Goal: Task Accomplishment & Management: Use online tool/utility

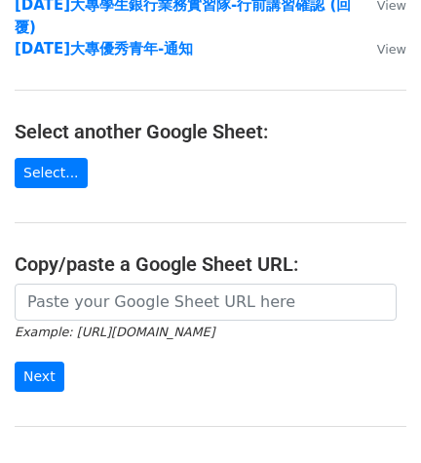
scroll to position [390, 0]
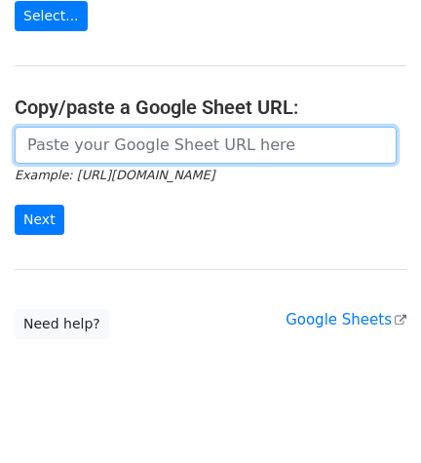
click at [207, 140] on input "url" at bounding box center [206, 145] width 382 height 37
paste input "[URL][DOMAIN_NAME]"
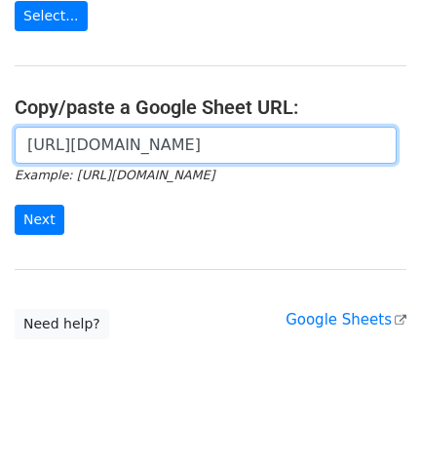
scroll to position [0, 508]
type input "https://docs.google.com/spreadsheets/d/1HYqVtShUrOD4RVggnCAtUmCMm__nBcTrEWKdio1…"
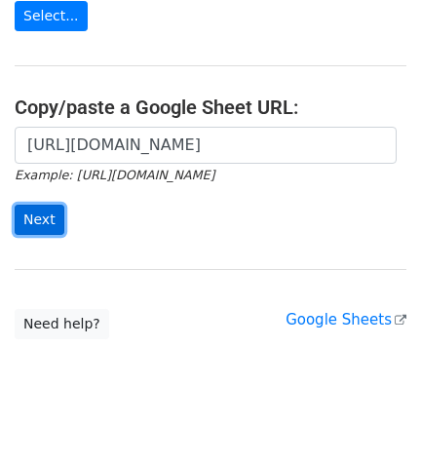
click at [50, 205] on input "Next" at bounding box center [40, 220] width 50 height 30
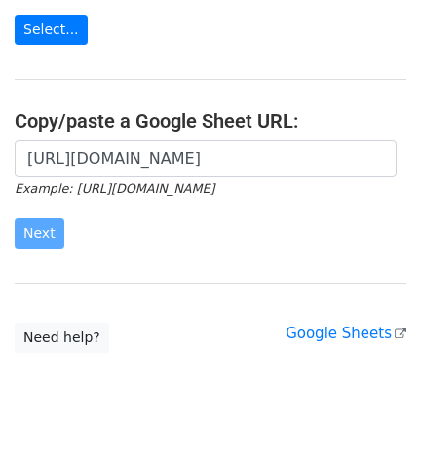
scroll to position [390, 0]
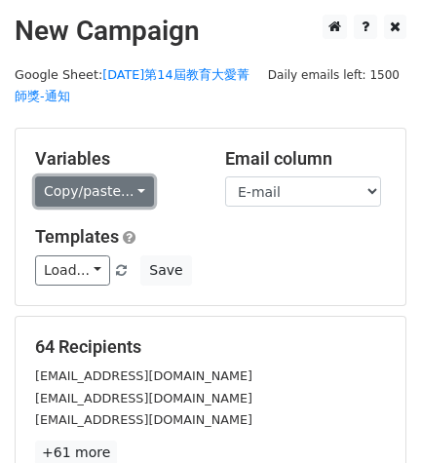
click at [111, 194] on link "Copy/paste..." at bounding box center [94, 191] width 119 height 30
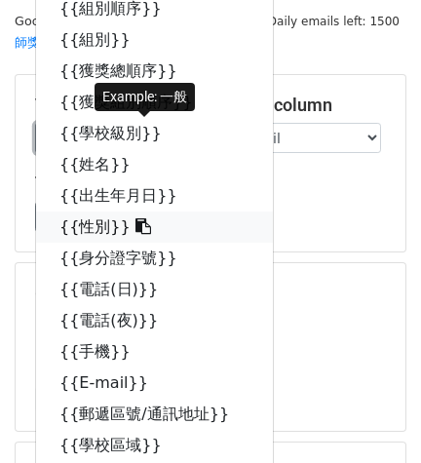
scroll to position [315, 0]
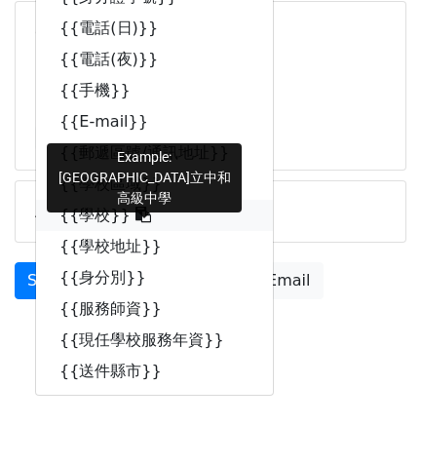
click at [135, 215] on icon at bounding box center [143, 215] width 16 height 16
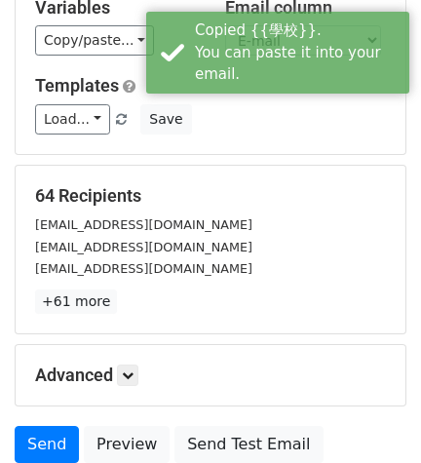
scroll to position [56, 0]
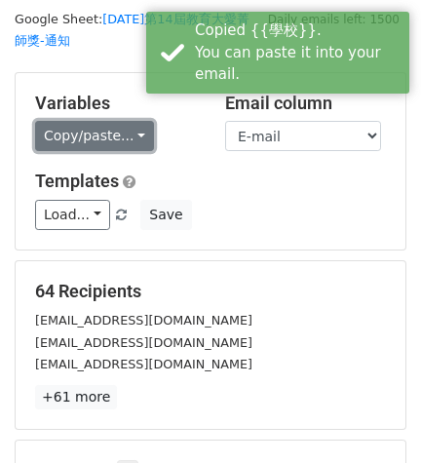
click at [126, 132] on link "Copy/paste..." at bounding box center [94, 136] width 119 height 30
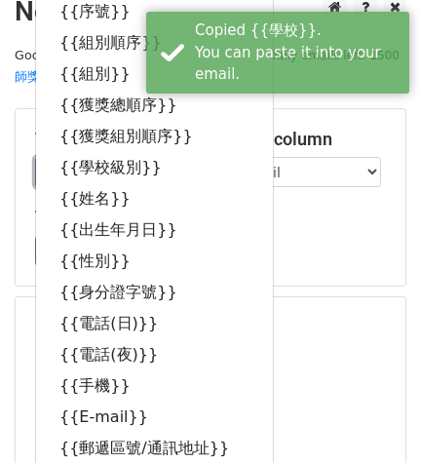
scroll to position [0, 0]
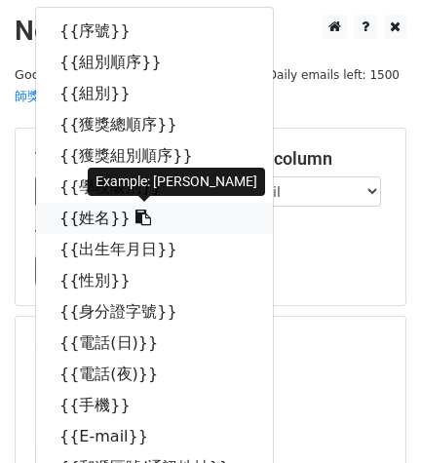
click at [92, 217] on link "{{姓名}}" at bounding box center [154, 218] width 237 height 31
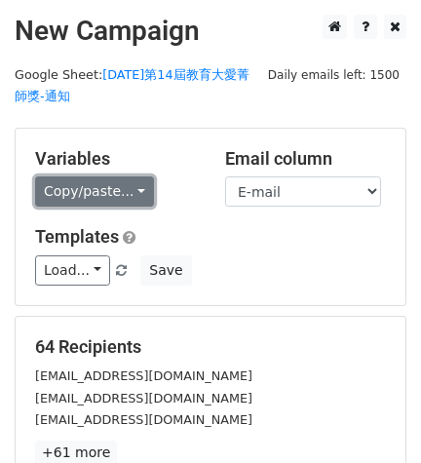
click at [123, 188] on link "Copy/paste..." at bounding box center [94, 191] width 119 height 30
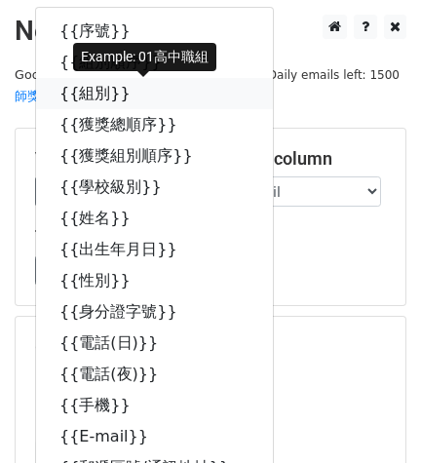
click at [130, 98] on link "{{組別}}" at bounding box center [154, 93] width 237 height 31
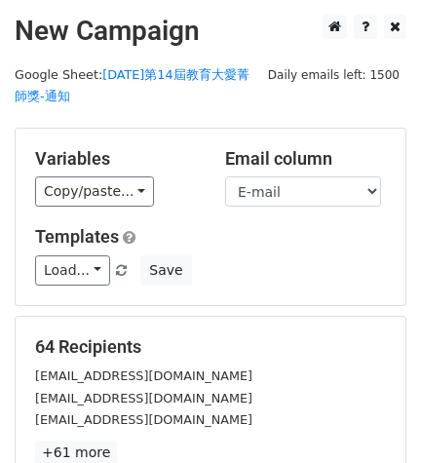
click at [64, 174] on div "Variables Copy/paste... {{序號}} {{組別順序}} {{組別}} {{獲獎總順序}} {{獲獎組別順序}} {{學校級別}} {{…" at bounding box center [115, 177] width 190 height 59
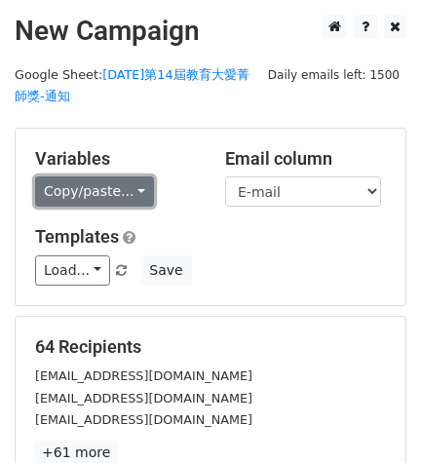
click at [65, 182] on link "Copy/paste..." at bounding box center [94, 191] width 119 height 30
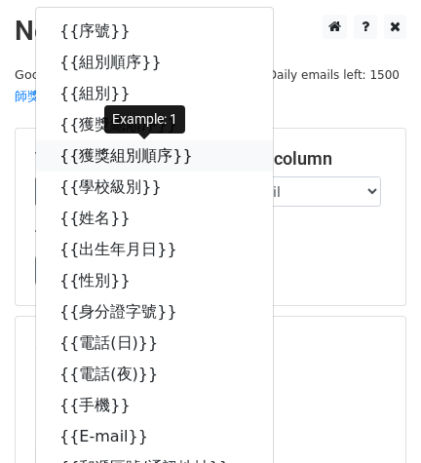
click at [148, 157] on link "{{獲獎組別順序}}" at bounding box center [154, 155] width 237 height 31
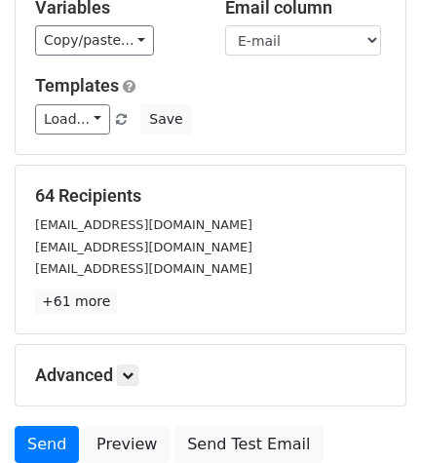
scroll to position [315, 0]
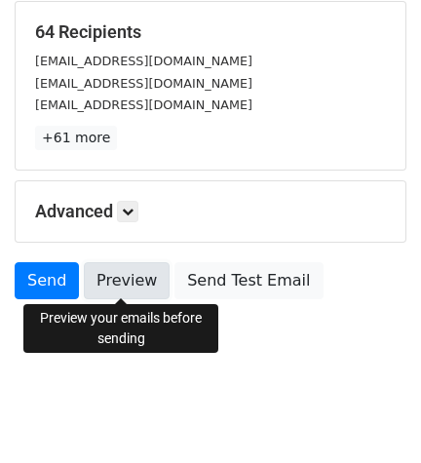
click at [132, 284] on link "Preview" at bounding box center [127, 280] width 86 height 37
click at [150, 284] on link "Preview" at bounding box center [127, 280] width 86 height 37
click at [109, 284] on link "Preview" at bounding box center [127, 280] width 86 height 37
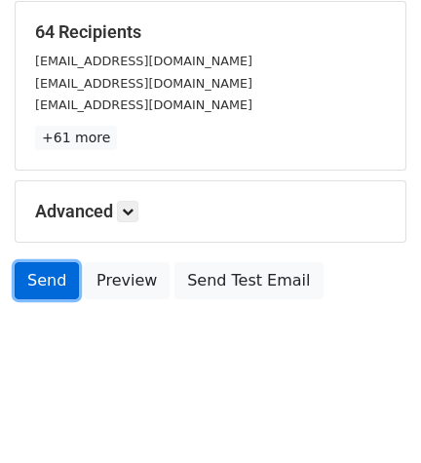
click at [55, 284] on link "Send" at bounding box center [47, 280] width 64 height 37
